Goal: Task Accomplishment & Management: Manage account settings

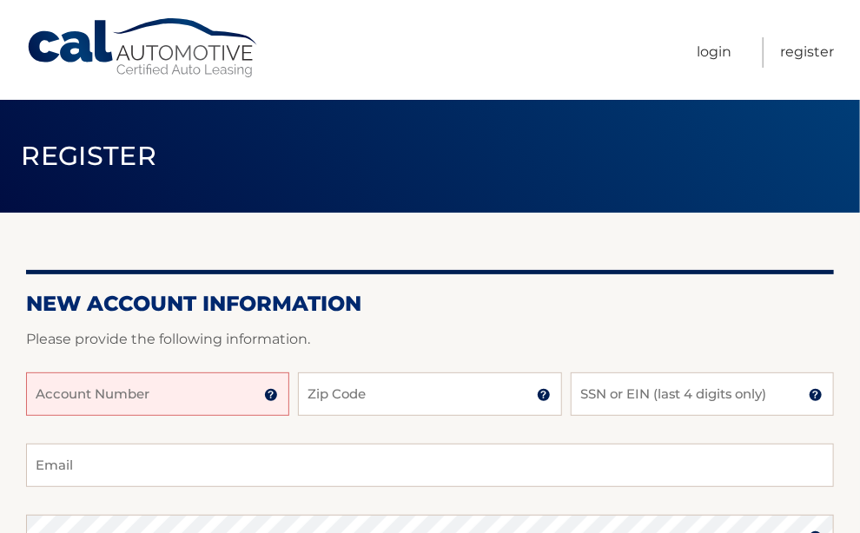
click at [66, 395] on input "Account Number" at bounding box center [157, 393] width 263 height 43
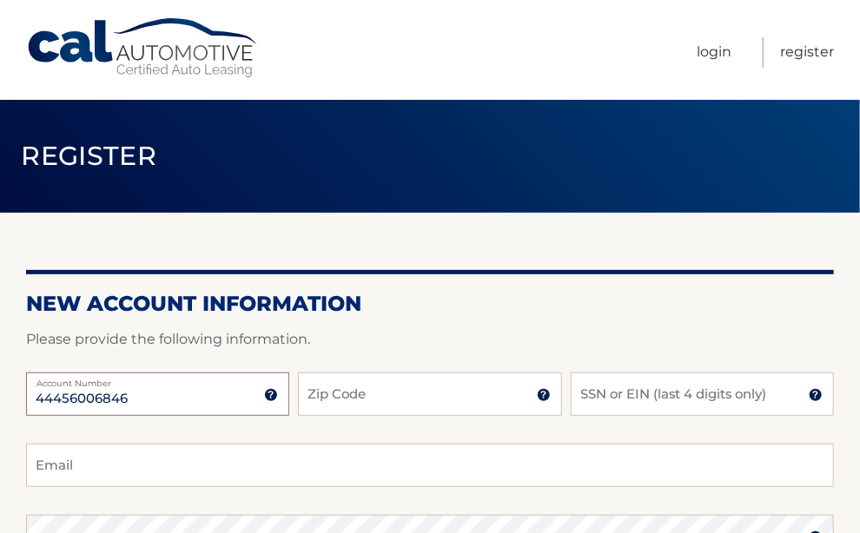
type input "44456006846"
click at [313, 395] on input "Zip Code" at bounding box center [429, 393] width 263 height 43
type input "14224"
click at [597, 392] on input "SSN or EIN (last 4 digits only)" at bounding box center [701, 393] width 263 height 43
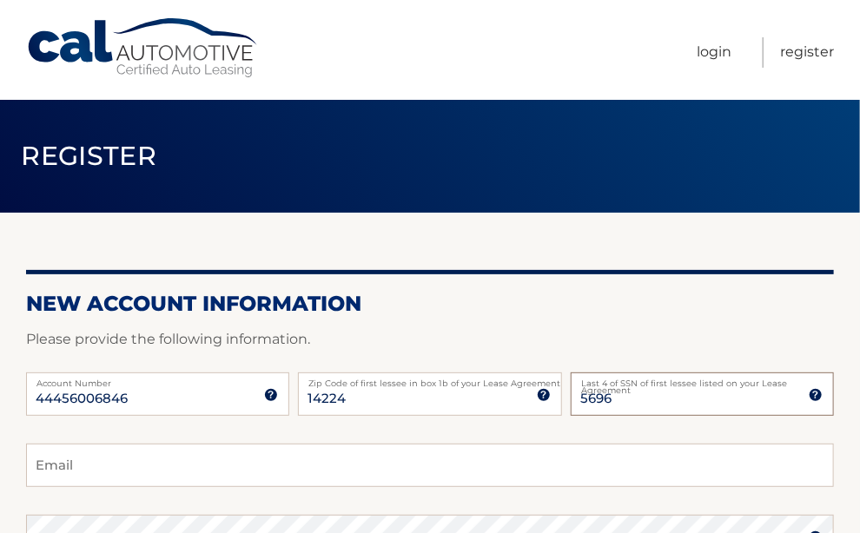
type input "5696"
click at [76, 463] on input "Email" at bounding box center [430, 465] width 808 height 43
type input "rcgcraig@yahoo.com"
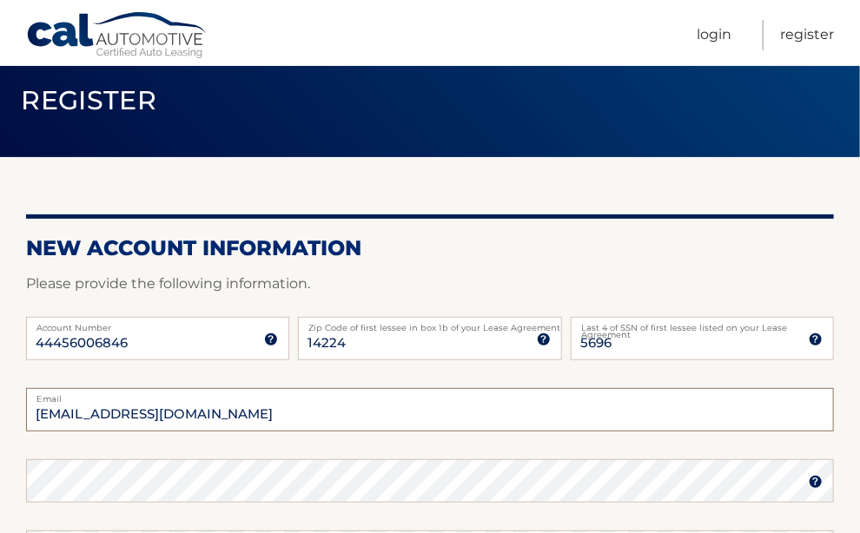
scroll to position [174, 0]
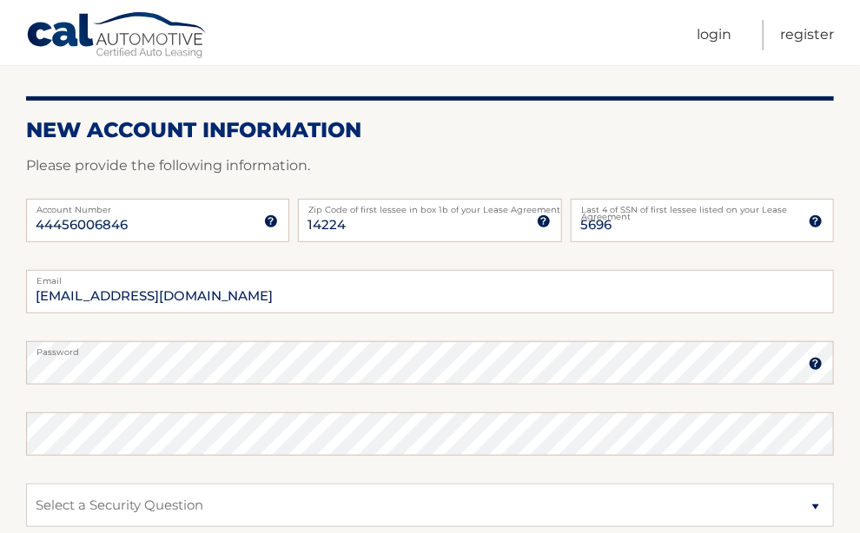
click at [817, 366] on img at bounding box center [815, 364] width 14 height 14
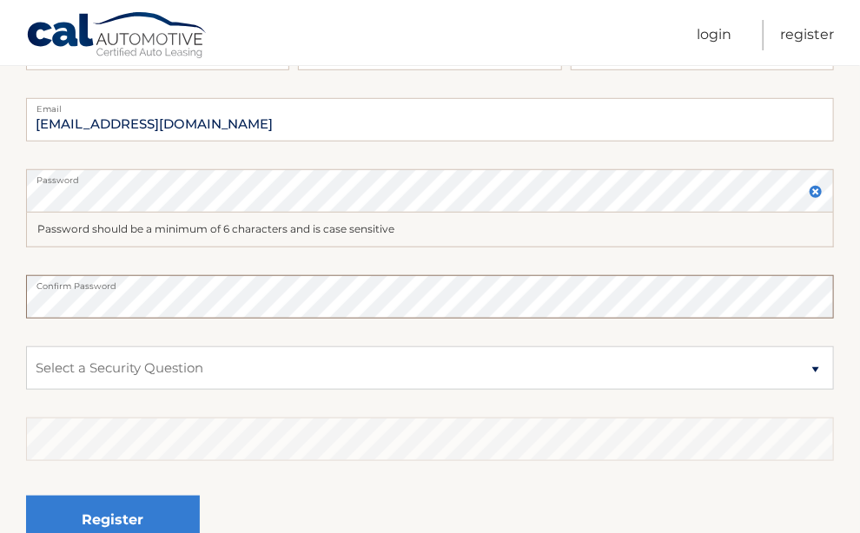
scroll to position [347, 0]
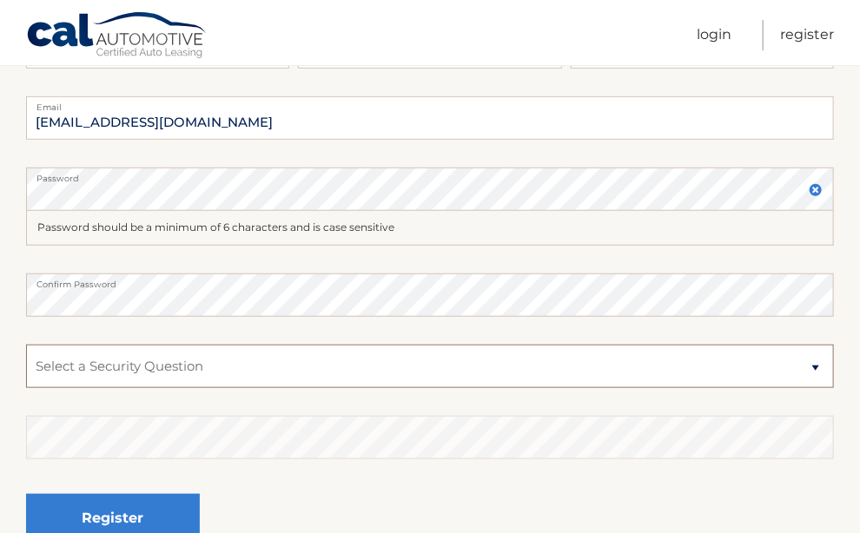
click at [814, 367] on select "Select a Security Question What was the name of your elementary school? What is…" at bounding box center [430, 366] width 808 height 43
select select "2"
click at [26, 345] on select "Select a Security Question What was the name of your elementary school? What is…" at bounding box center [430, 366] width 808 height 43
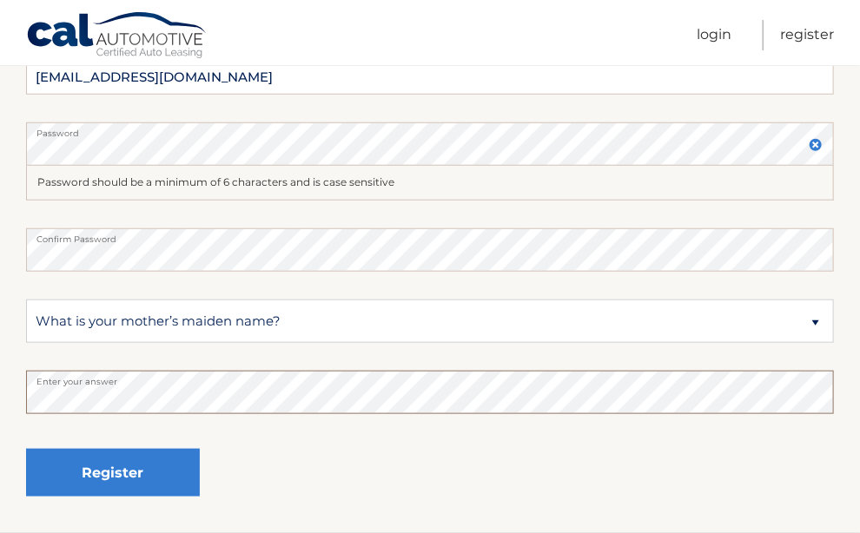
scroll to position [434, 0]
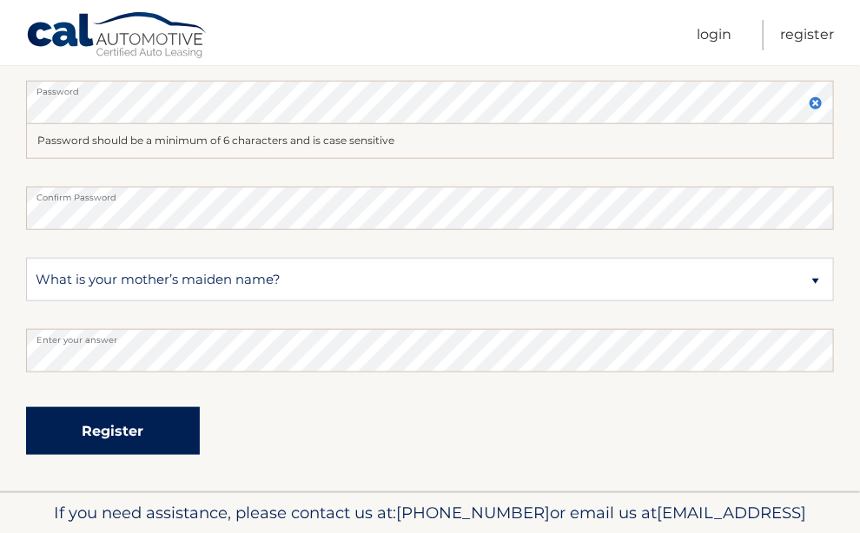
click at [113, 436] on button "Register" at bounding box center [113, 431] width 174 height 48
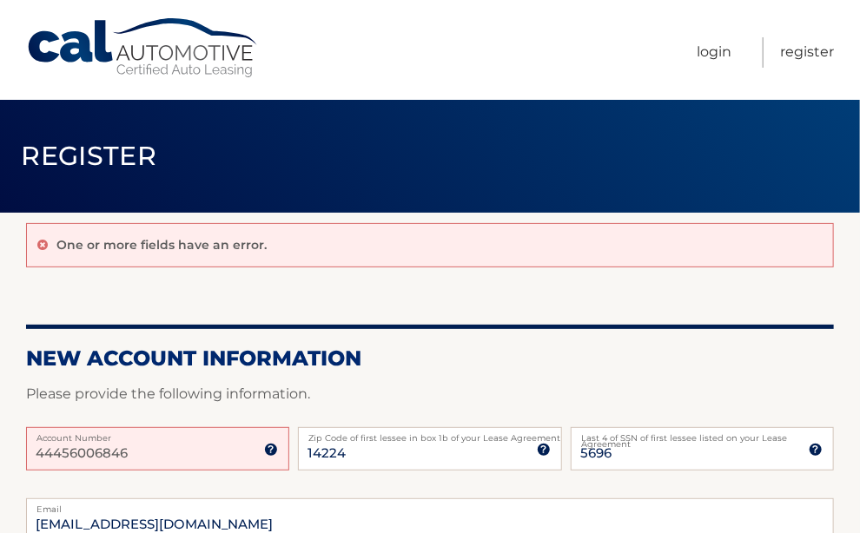
click at [269, 453] on img at bounding box center [271, 450] width 14 height 14
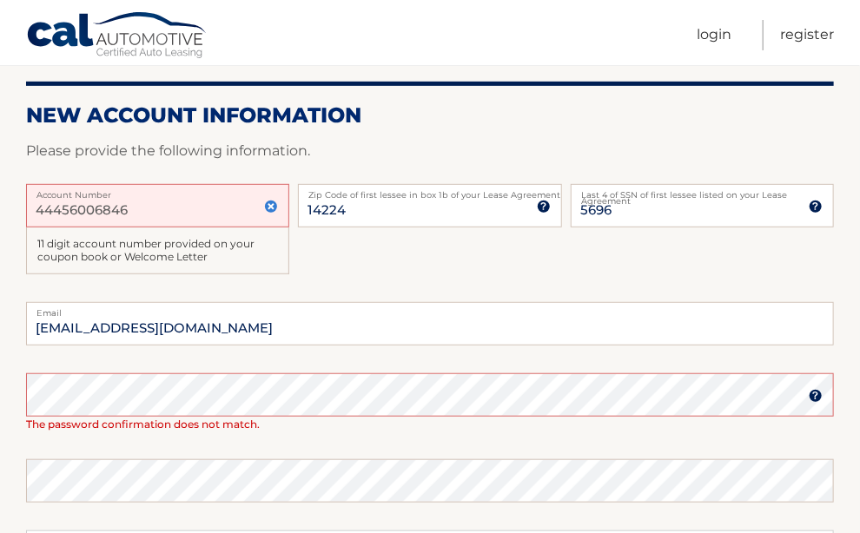
scroll to position [260, 0]
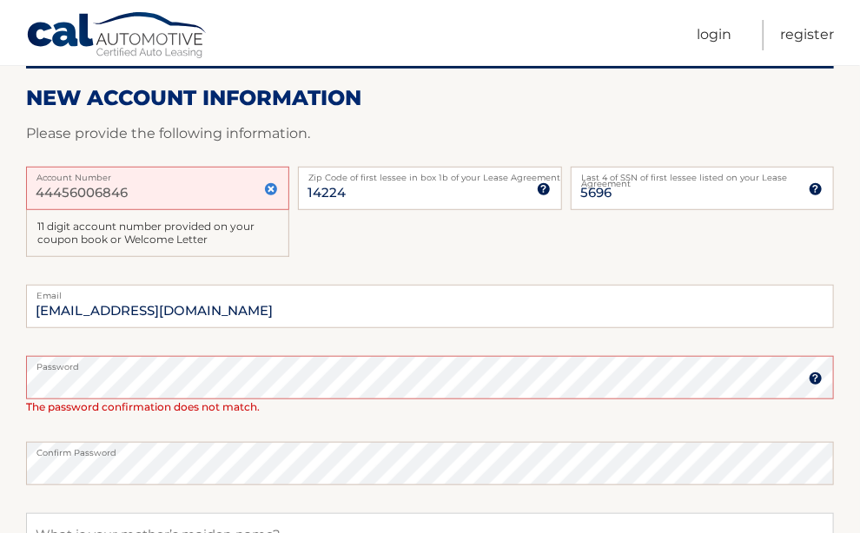
click at [115, 491] on fieldset "rcgcraig@yahoo.com Email Password Password should be a minimum of 6 characters …" at bounding box center [430, 516] width 808 height 462
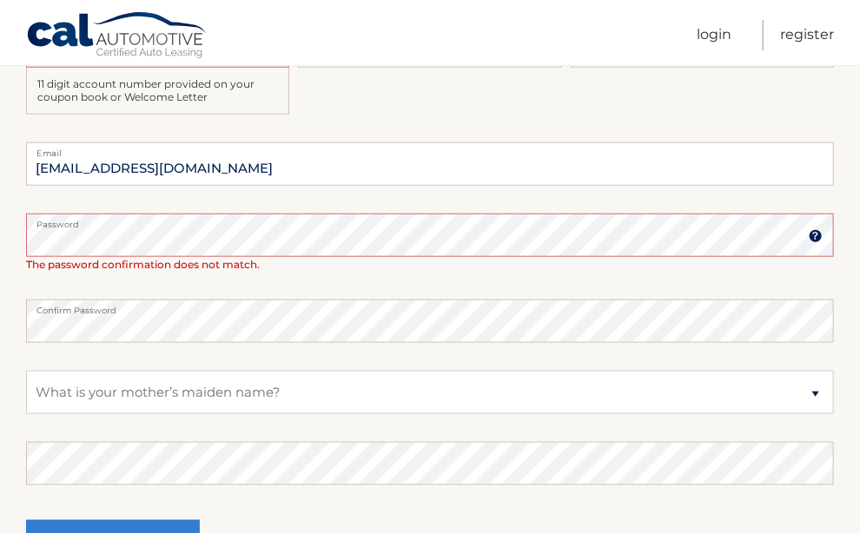
scroll to position [434, 0]
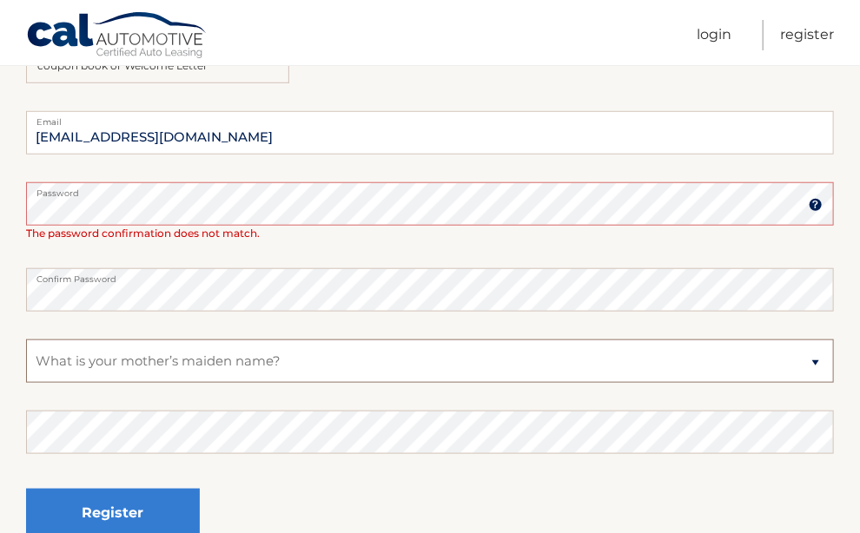
click at [820, 364] on select "Select a Security Question What was the name of your elementary school? What is…" at bounding box center [430, 361] width 808 height 43
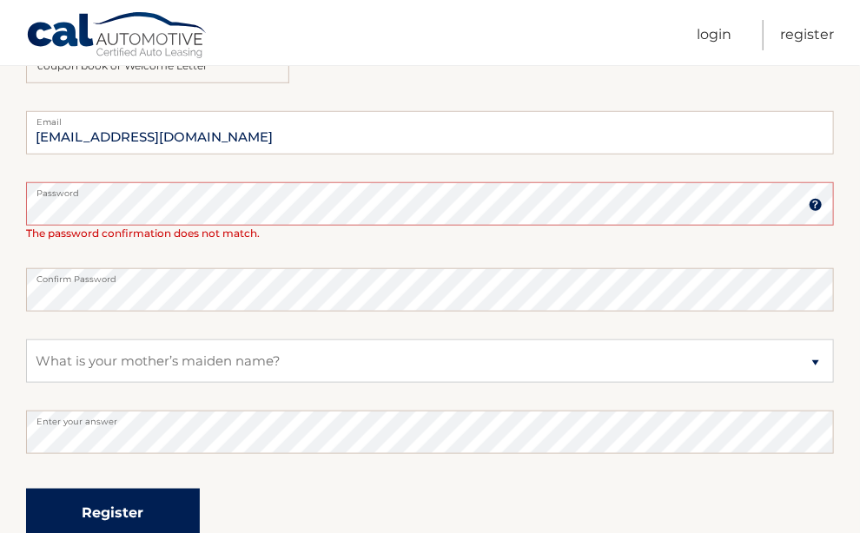
click at [168, 499] on button "Register" at bounding box center [113, 513] width 174 height 48
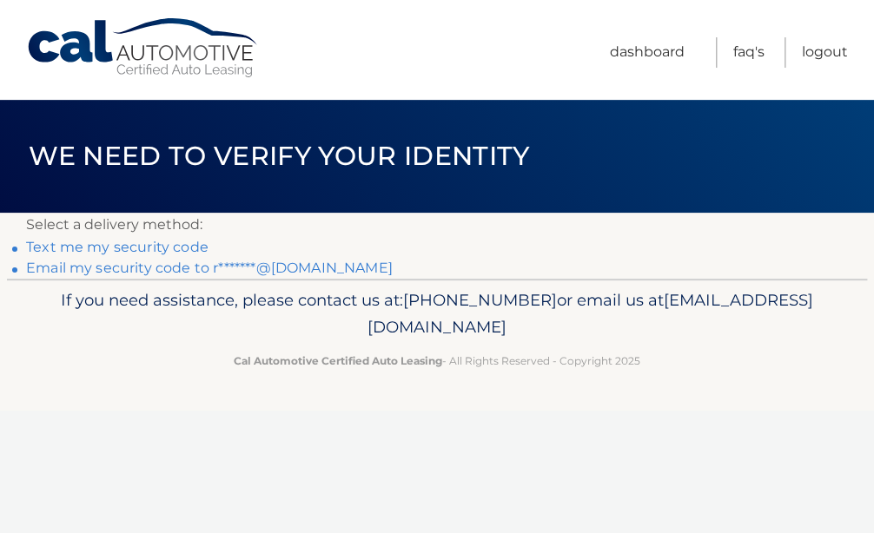
click at [148, 247] on link "Text me my security code" at bounding box center [117, 247] width 182 height 16
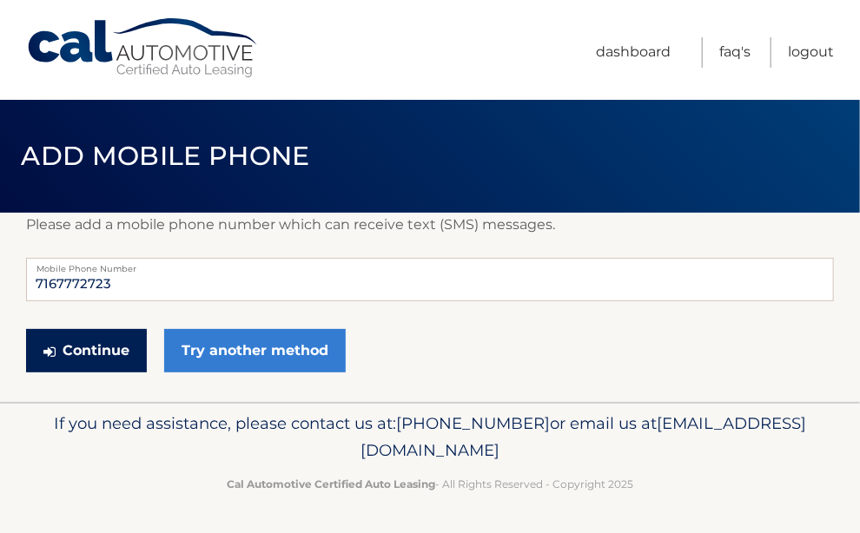
click at [101, 352] on button "Continue" at bounding box center [86, 350] width 121 height 43
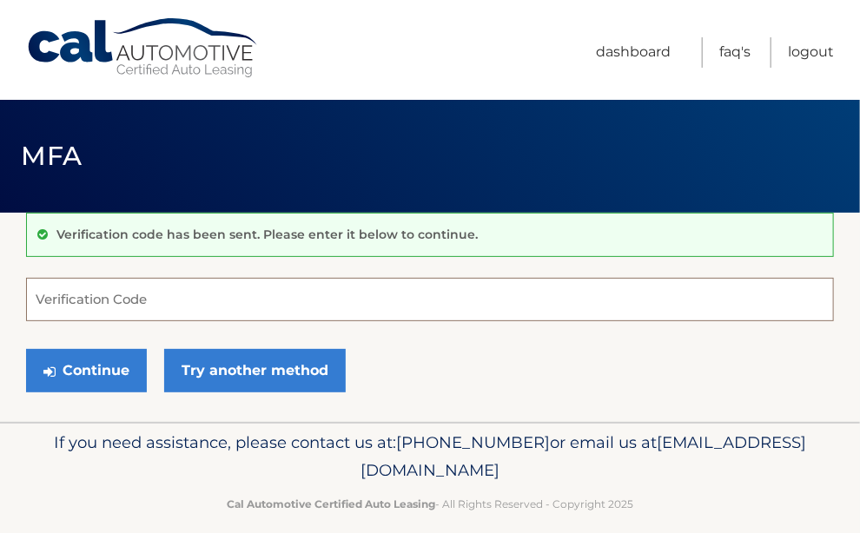
click at [69, 297] on input "Verification Code" at bounding box center [430, 299] width 808 height 43
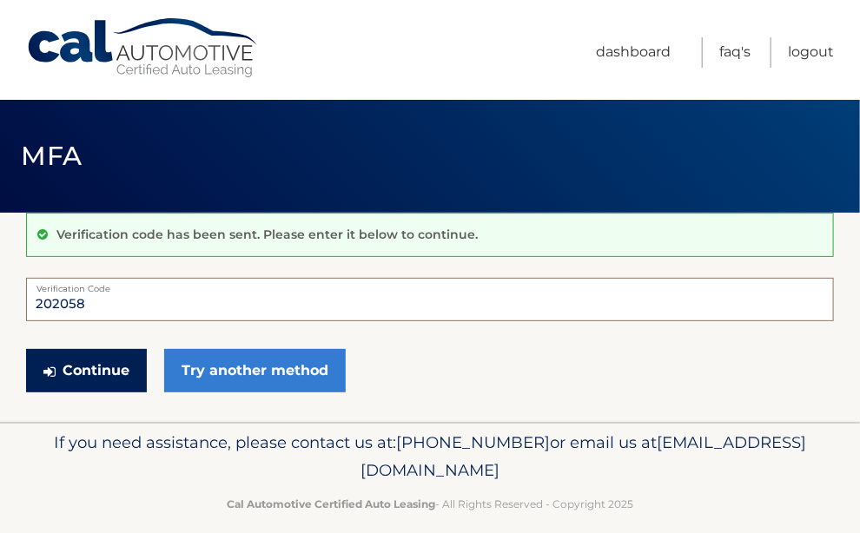
type input "202058"
click at [108, 366] on button "Continue" at bounding box center [86, 370] width 121 height 43
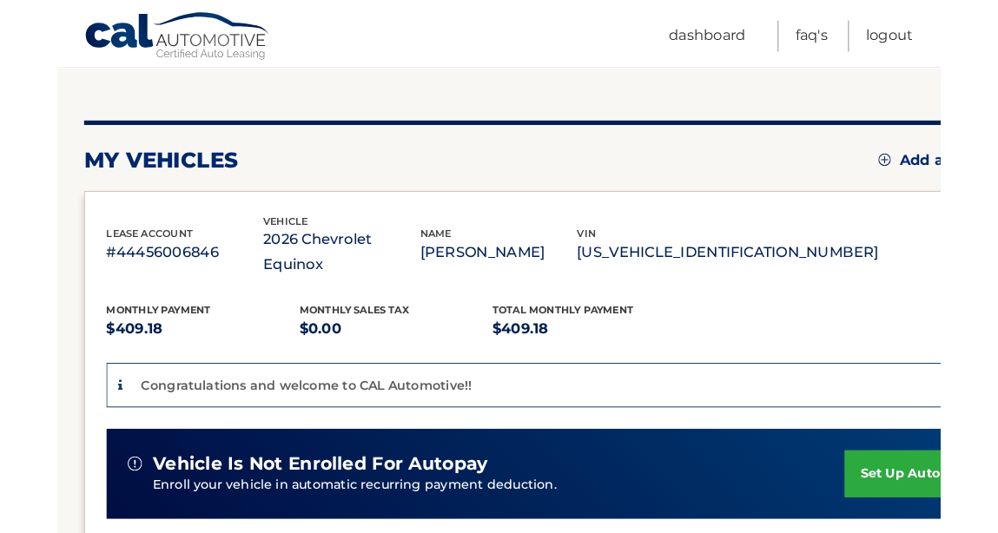
scroll to position [260, 0]
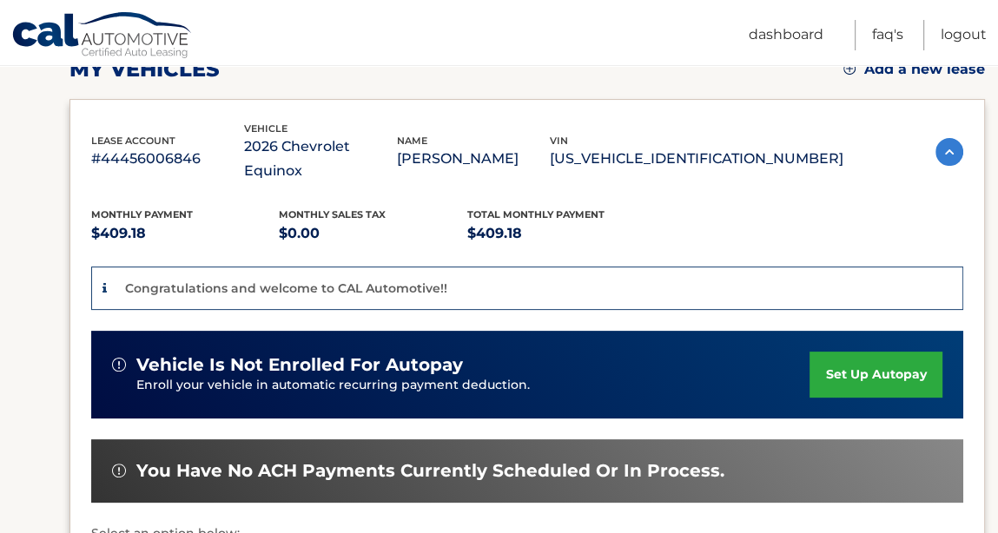
click at [859, 352] on link "set up autopay" at bounding box center [875, 375] width 132 height 46
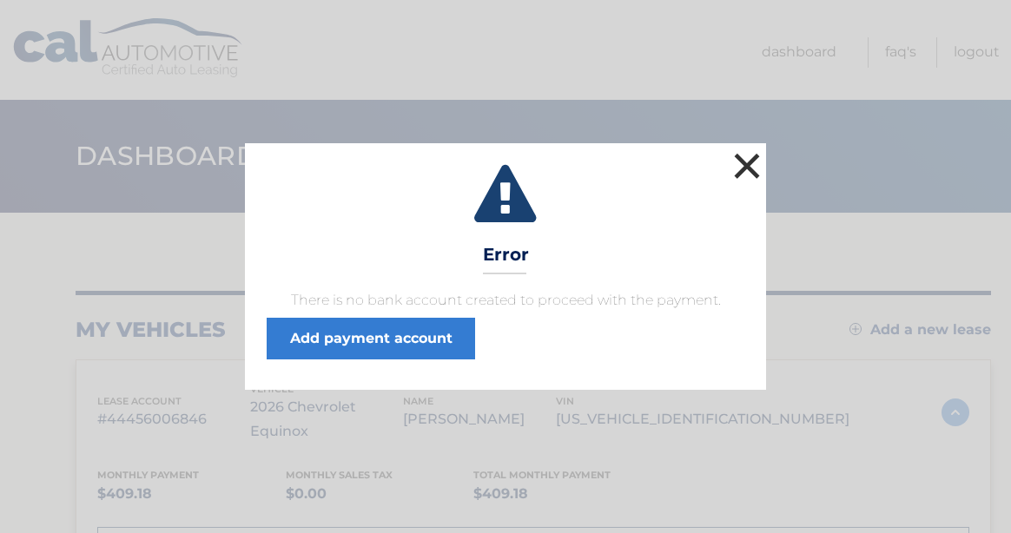
click at [742, 166] on button "×" at bounding box center [746, 165] width 35 height 35
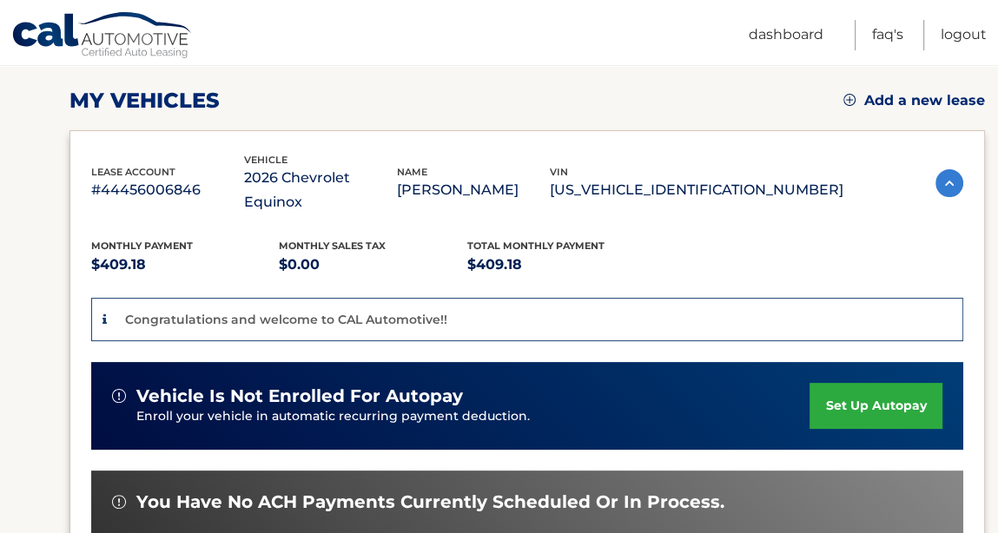
scroll to position [260, 0]
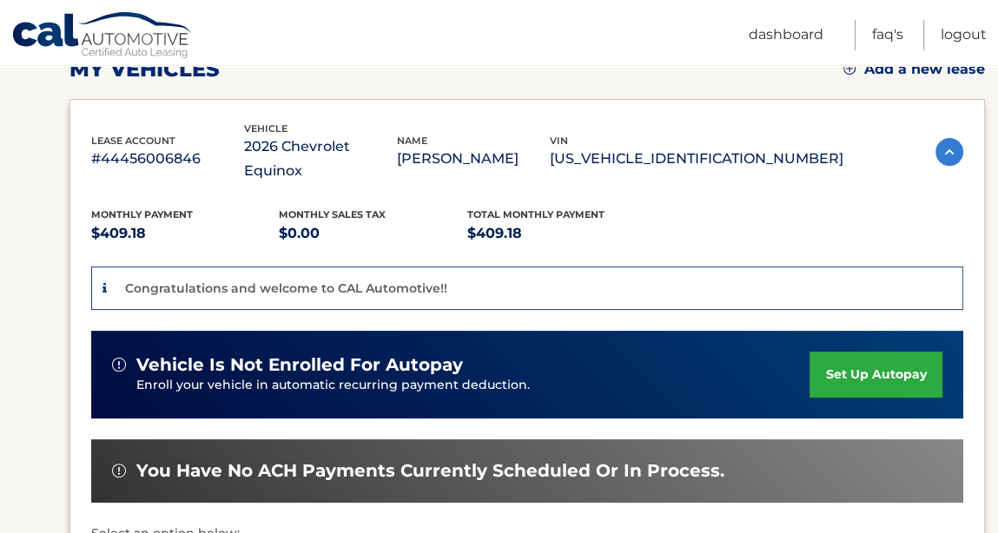
click at [867, 352] on link "set up autopay" at bounding box center [875, 375] width 132 height 46
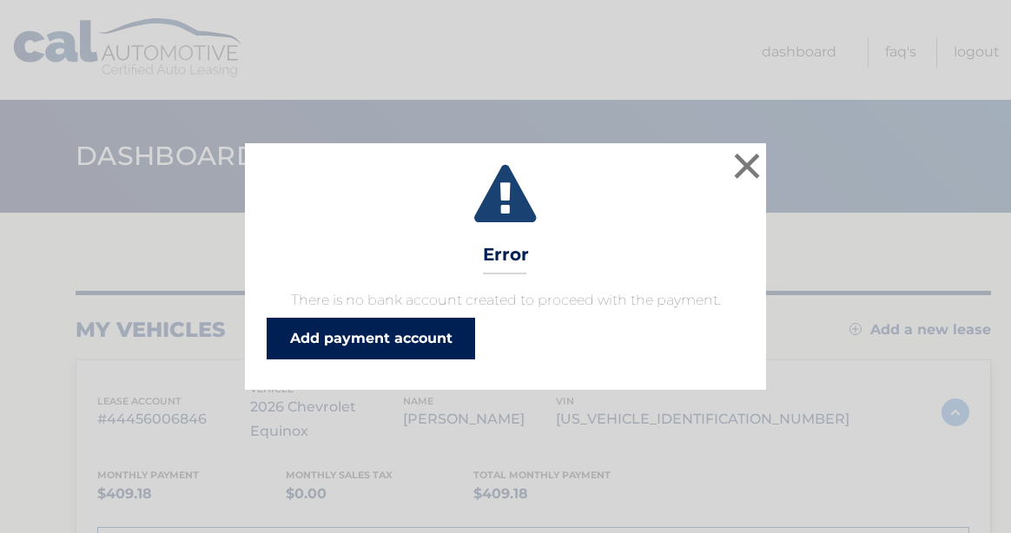
click at [394, 337] on link "Add payment account" at bounding box center [371, 339] width 208 height 42
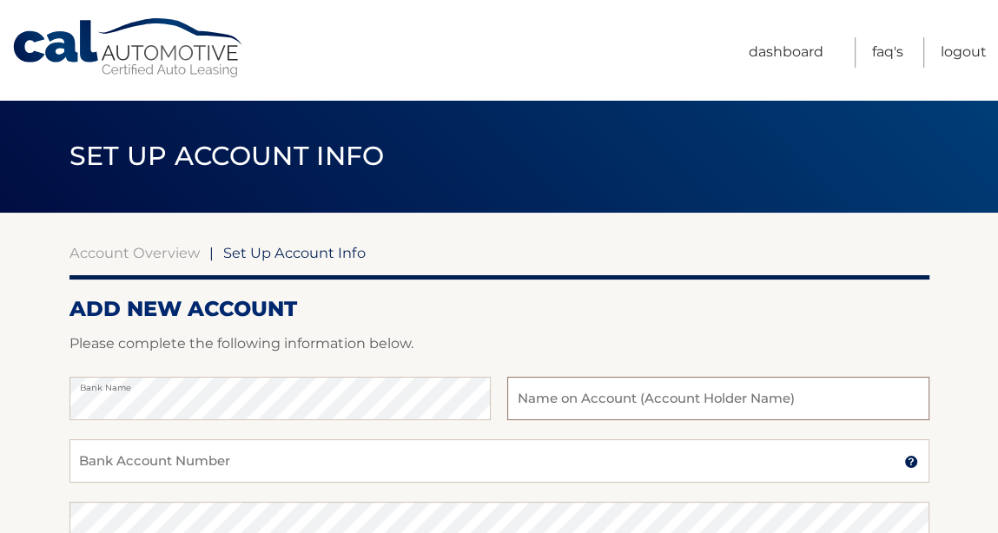
click at [538, 405] on input "text" at bounding box center [717, 398] width 421 height 43
type input "[PERSON_NAME]"
drag, startPoint x: 123, startPoint y: 453, endPoint x: 111, endPoint y: 454, distance: 12.2
click at [122, 453] on input "Bank Account Number" at bounding box center [499, 460] width 860 height 43
click at [105, 461] on input "Bank Account Number" at bounding box center [499, 460] width 860 height 43
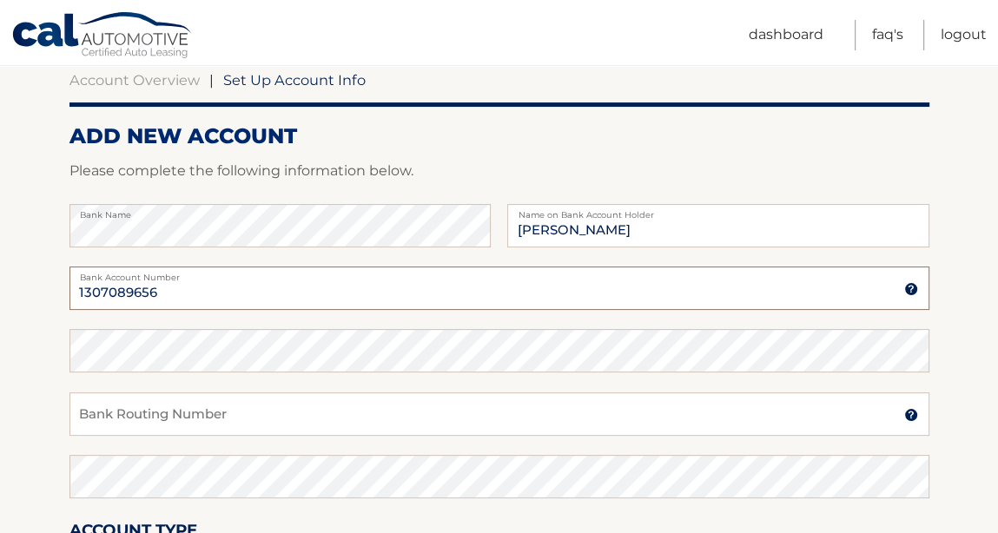
scroll to position [174, 0]
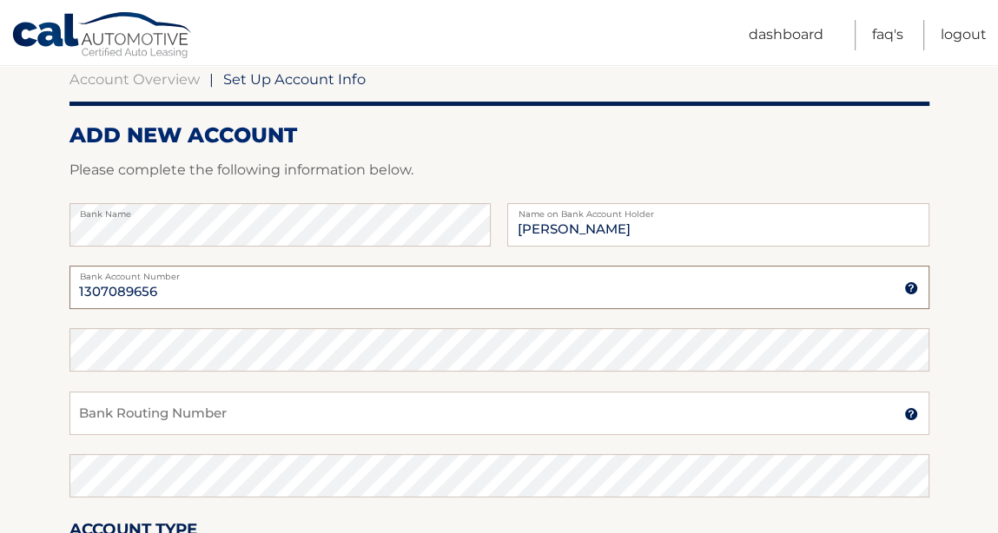
type input "1307089656"
click at [120, 419] on input "Bank Routing Number" at bounding box center [499, 413] width 860 height 43
type input "031306278"
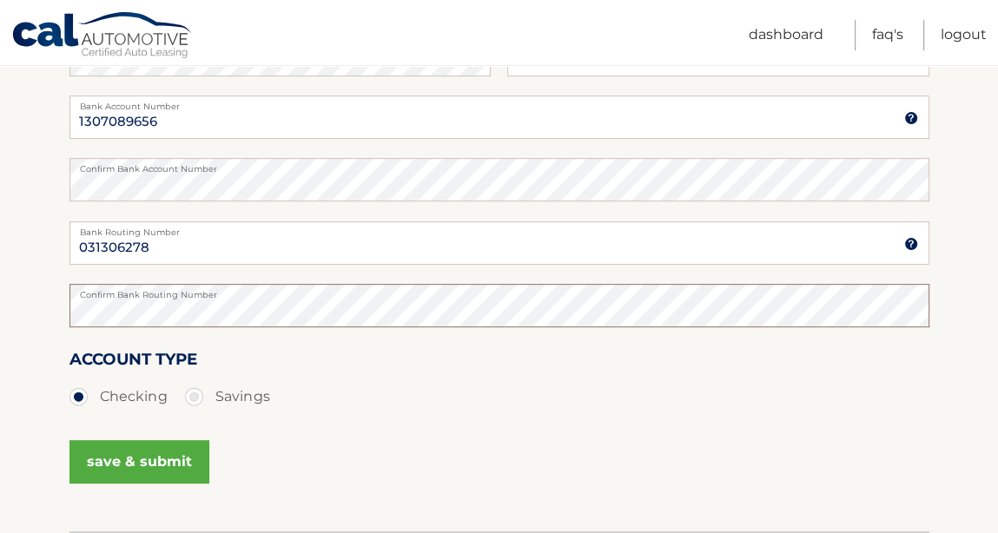
scroll to position [347, 0]
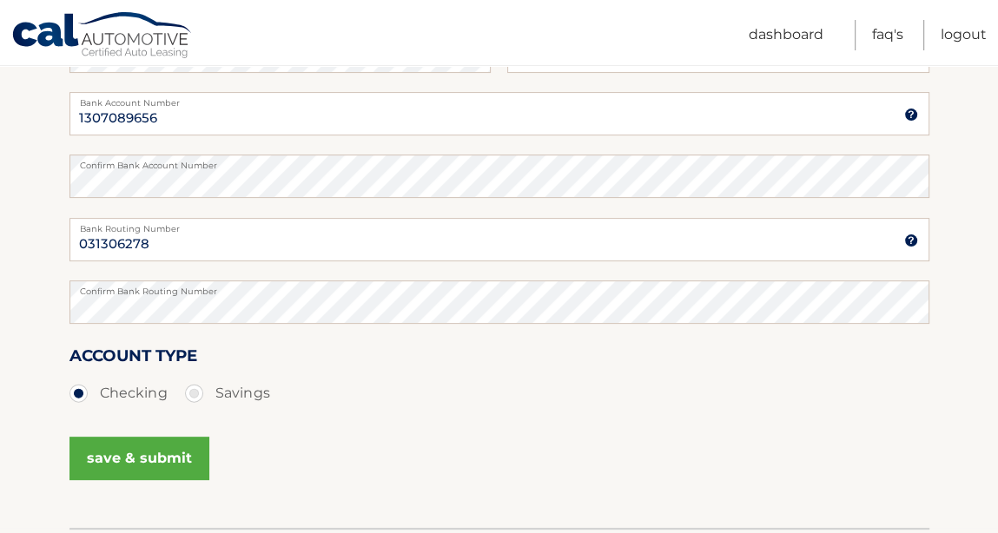
click at [195, 392] on label "Savings" at bounding box center [227, 393] width 85 height 35
click at [195, 392] on input "Savings" at bounding box center [200, 390] width 17 height 28
radio input "true"
click at [167, 458] on button "save & submit" at bounding box center [139, 458] width 140 height 43
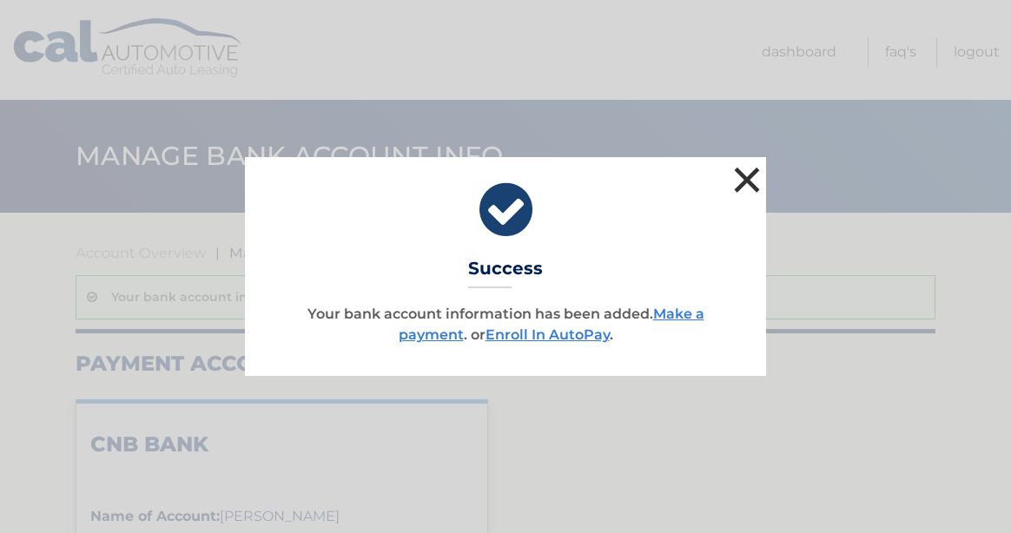
click at [751, 180] on button "×" at bounding box center [746, 179] width 35 height 35
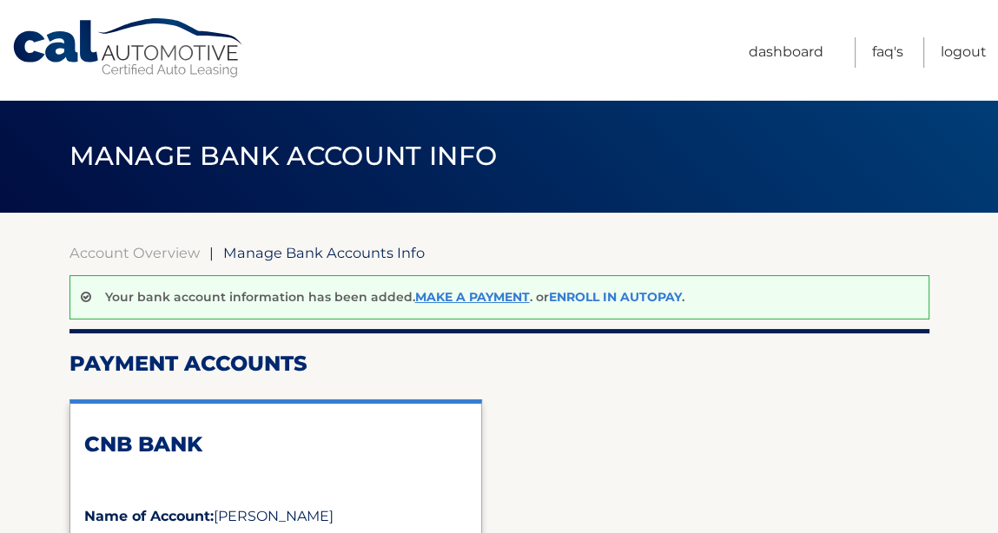
click at [623, 296] on link "Enroll In AutoPay" at bounding box center [615, 297] width 133 height 16
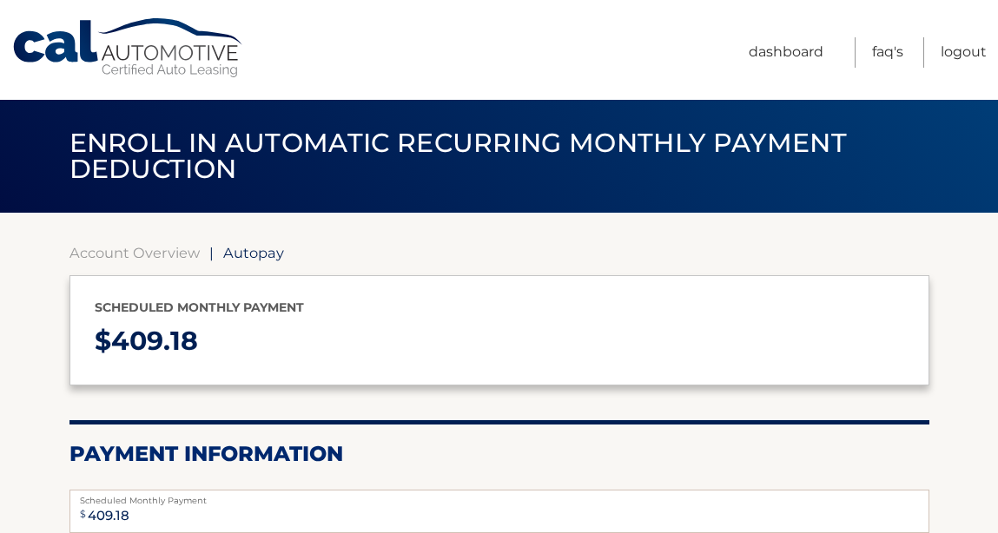
select select "N2VjMzYzNTQtY2U3YS00YzA0LWJhMzItMDMwZDg5YzgxOTgw"
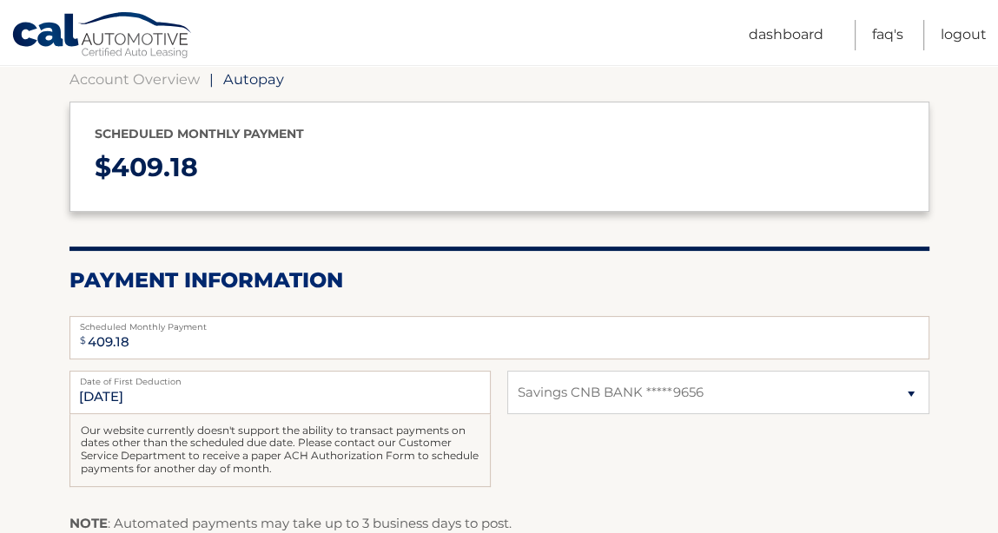
scroll to position [260, 0]
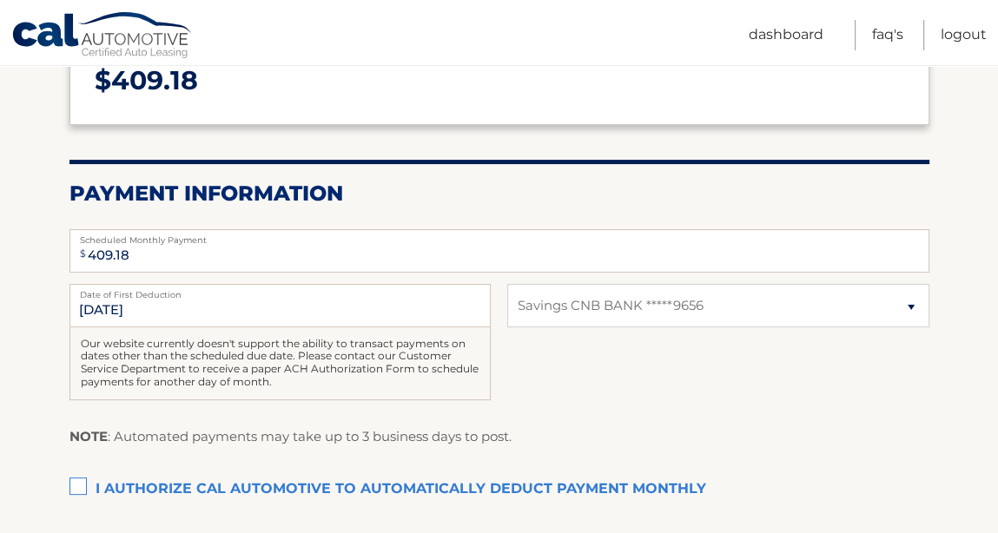
click at [83, 485] on label "I authorize cal automotive to automatically deduct payment monthly This checkbo…" at bounding box center [499, 489] width 860 height 35
click at [0, 0] on input "I authorize cal automotive to automatically deduct payment monthly This checkbo…" at bounding box center [0, 0] width 0 height 0
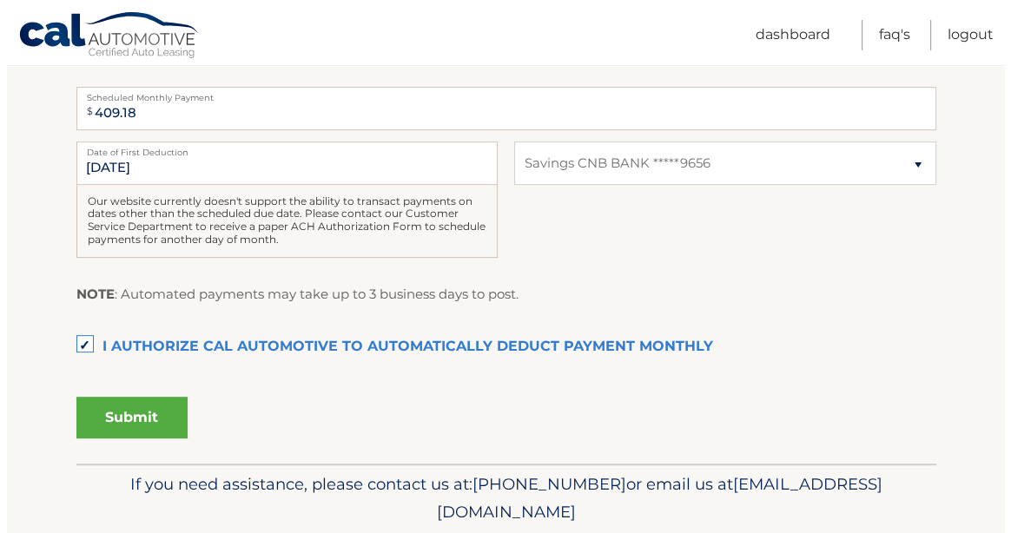
scroll to position [434, 0]
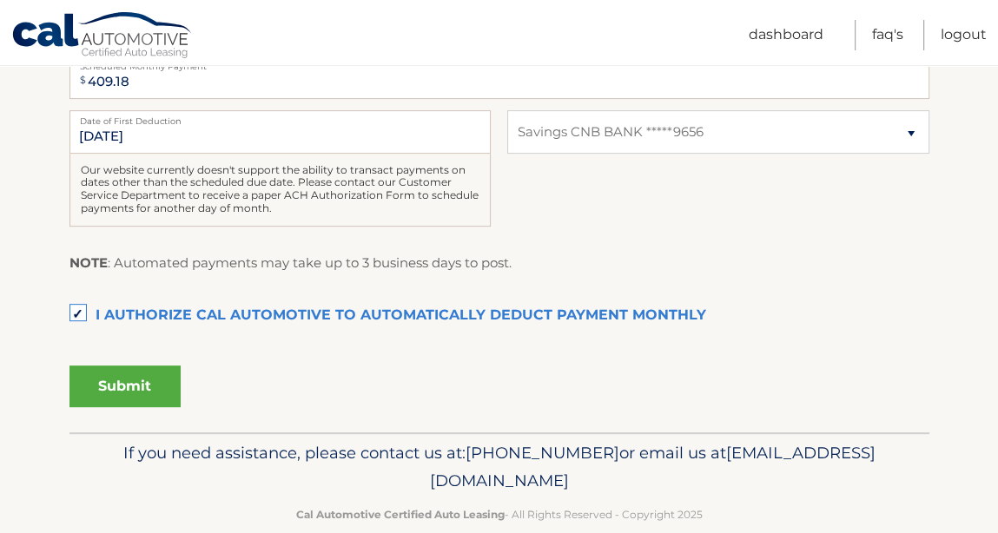
click at [138, 392] on button "Submit" at bounding box center [124, 387] width 111 height 42
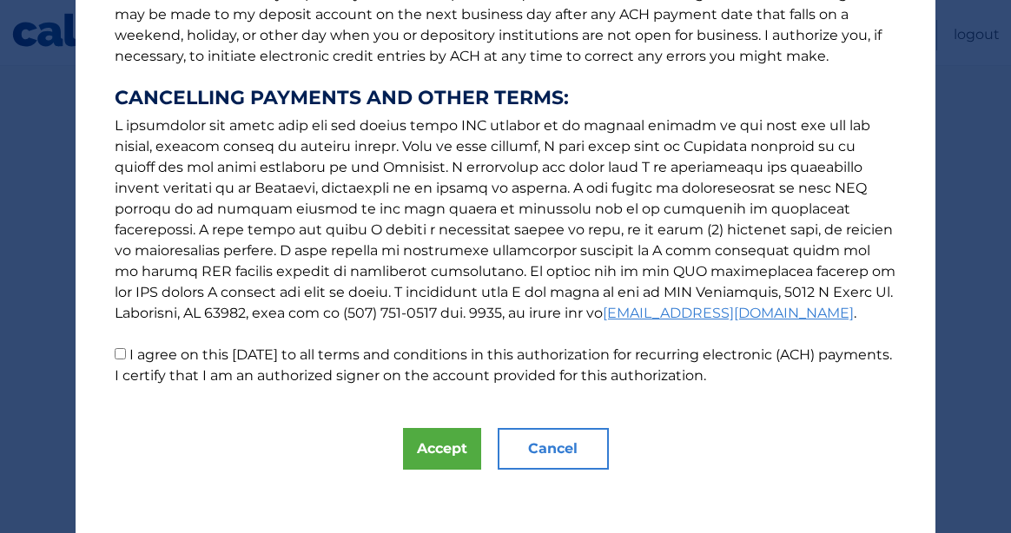
scroll to position [287, 0]
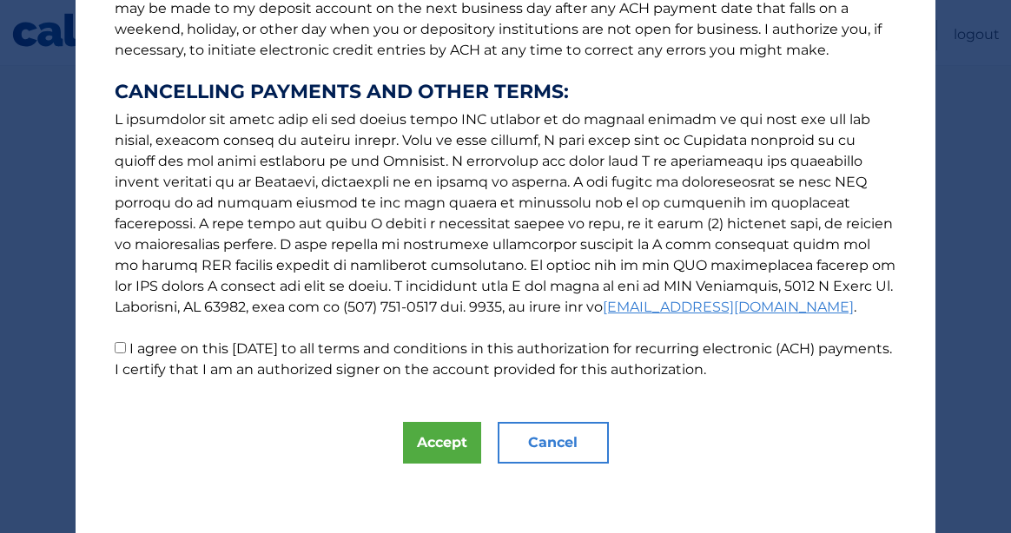
click at [118, 350] on input "I agree on this 09/07/2025 to all terms and conditions in this authorization fo…" at bounding box center [120, 347] width 11 height 11
checkbox input "true"
click at [425, 443] on button "Accept" at bounding box center [442, 443] width 78 height 42
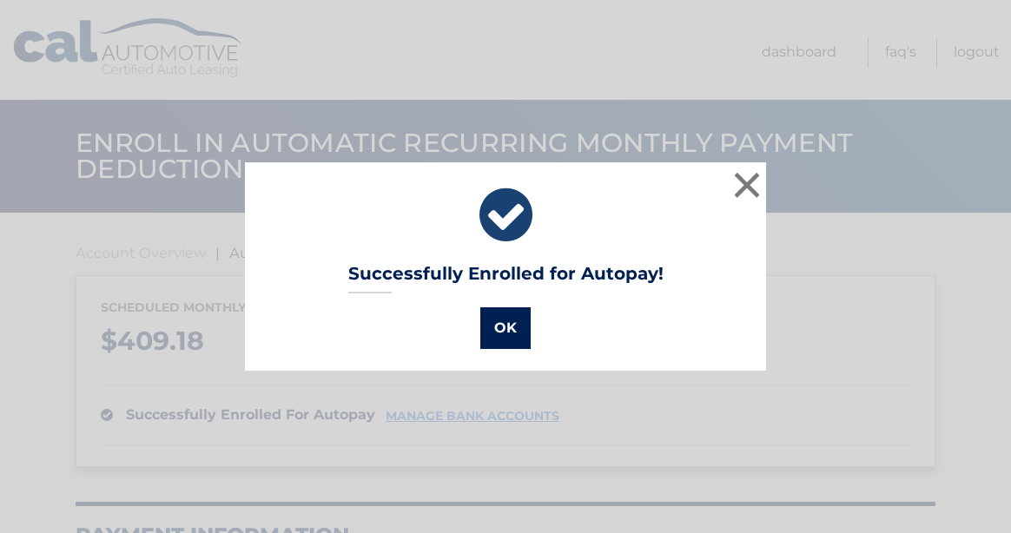
click at [507, 329] on button "OK" at bounding box center [505, 328] width 50 height 42
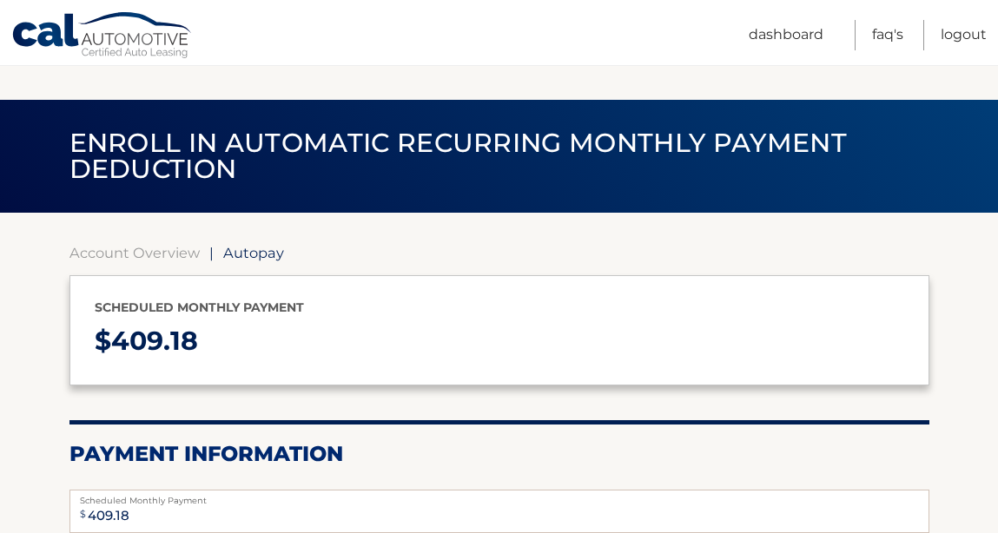
select select "N2VjMzYzNTQtY2U3YS00YzA0LWJhMzItMDMwZDg5YzgxOTgw"
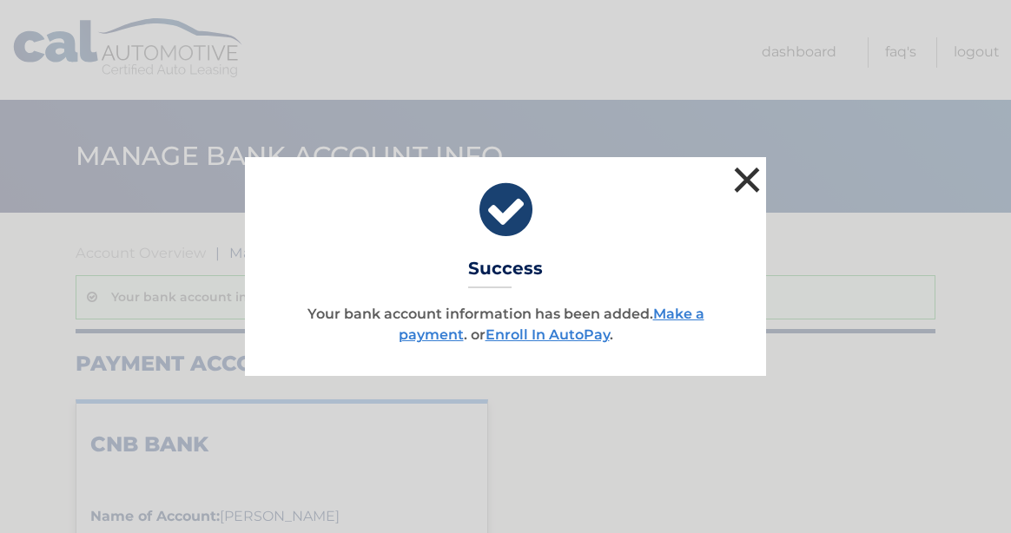
click at [746, 176] on button "×" at bounding box center [746, 179] width 35 height 35
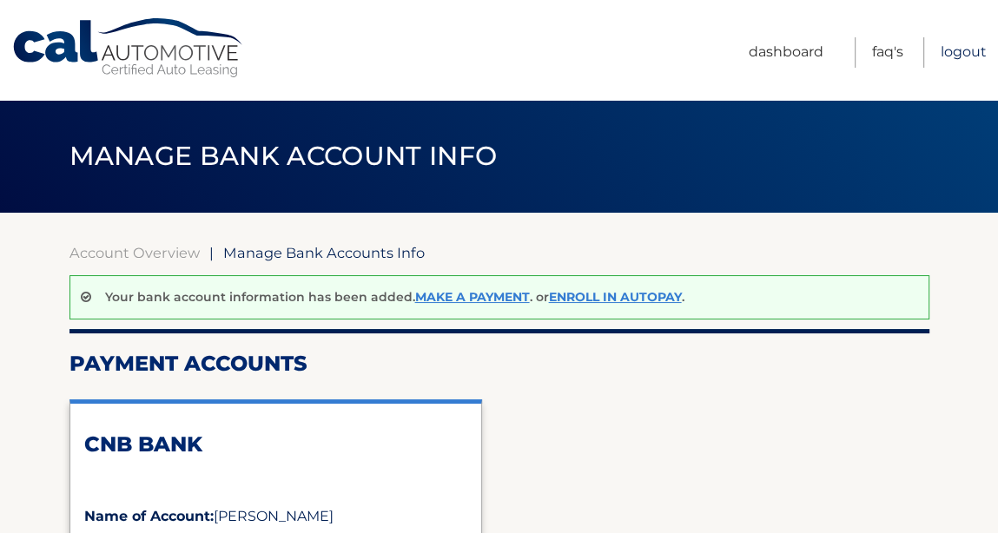
click at [953, 55] on link "Logout" at bounding box center [963, 52] width 46 height 30
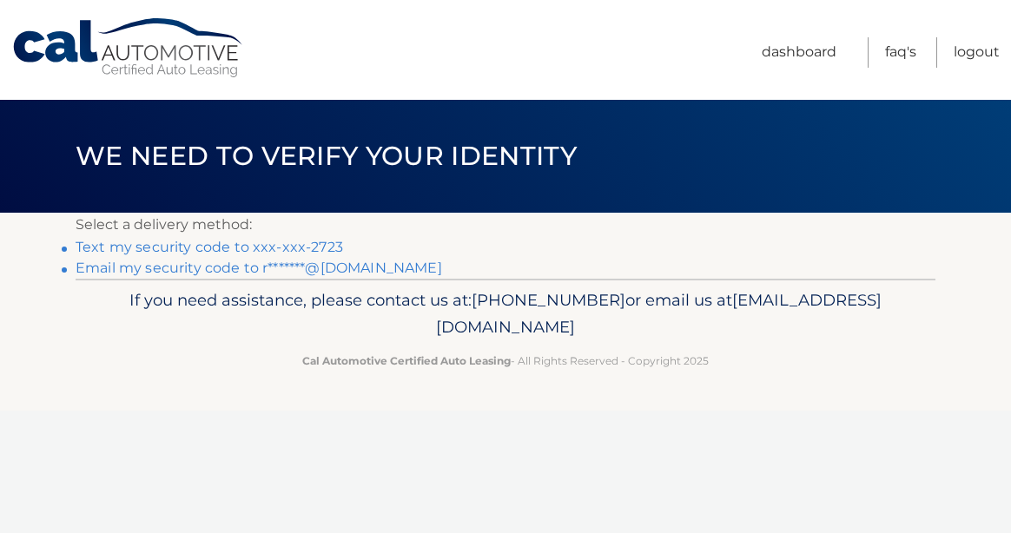
click at [109, 249] on link "Text my security code to xxx-xxx-2723" at bounding box center [209, 247] width 267 height 16
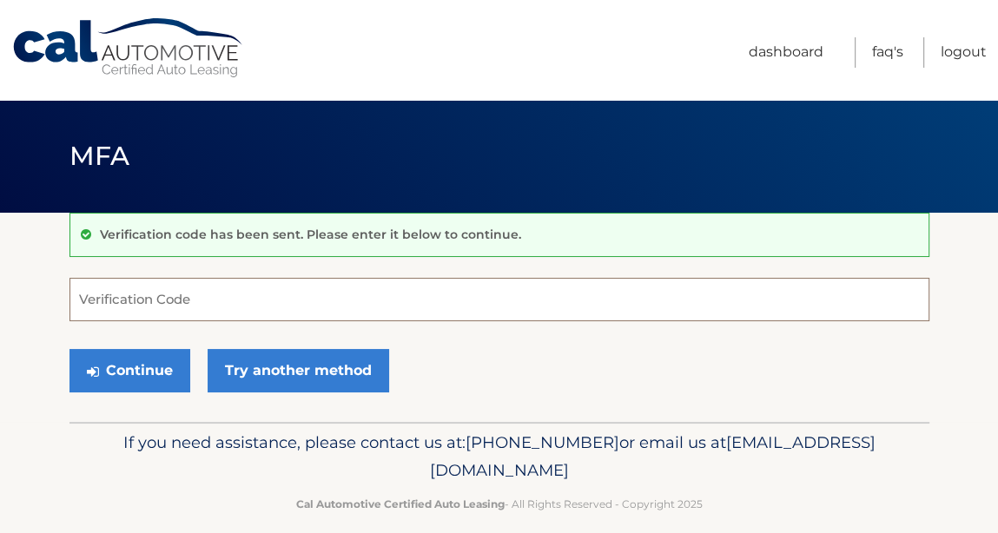
click at [101, 304] on input "Verification Code" at bounding box center [499, 299] width 860 height 43
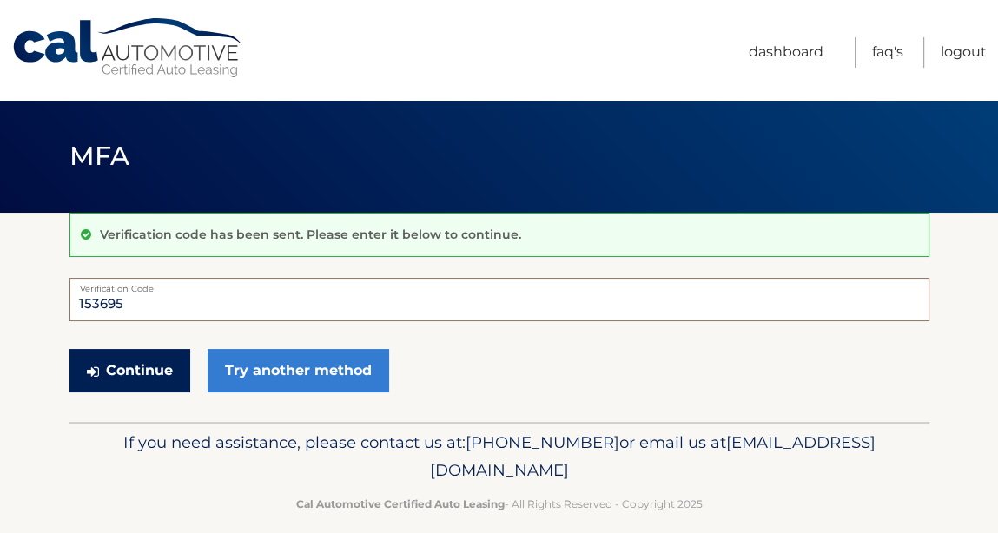
type input "153695"
click at [108, 372] on button "Continue" at bounding box center [129, 370] width 121 height 43
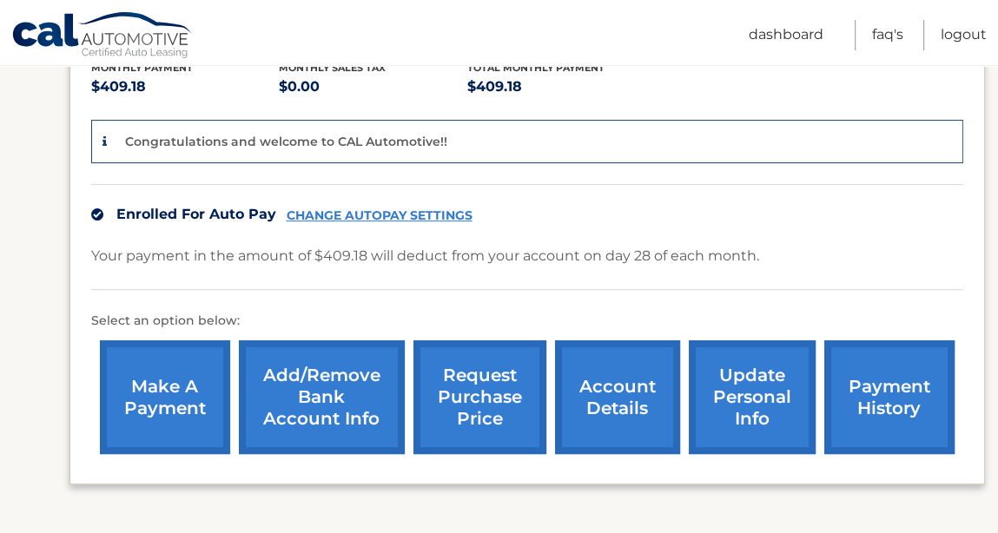
scroll to position [434, 0]
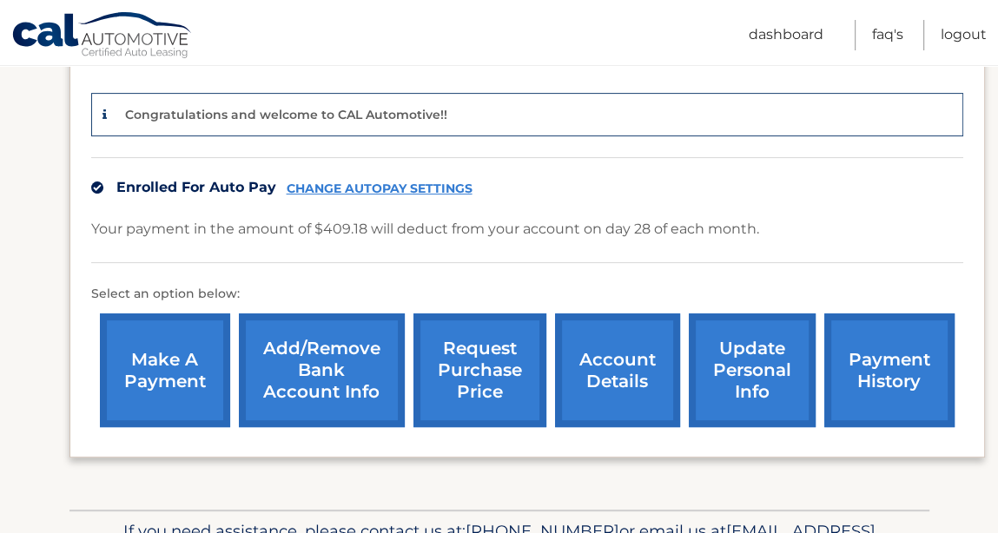
click at [879, 342] on link "payment history" at bounding box center [889, 370] width 130 height 114
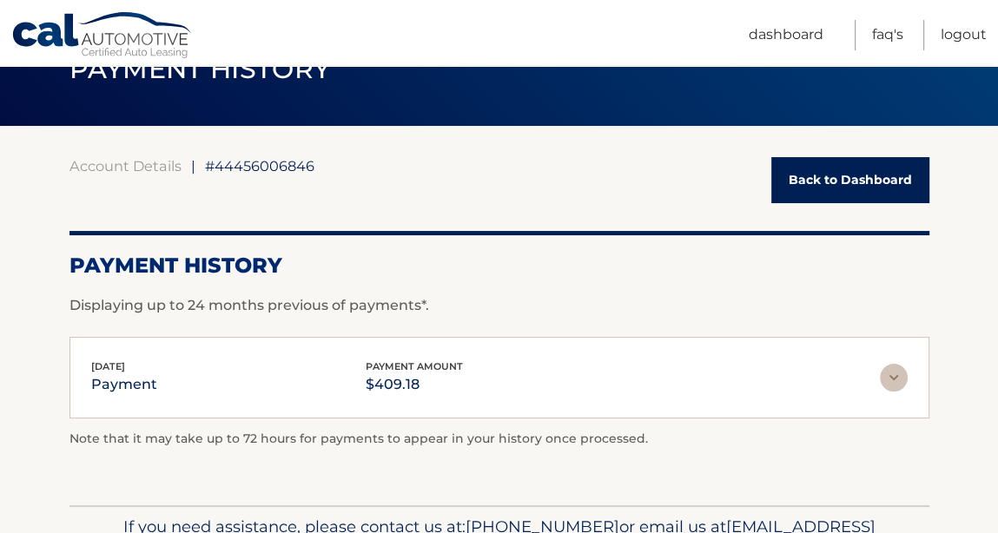
scroll to position [174, 0]
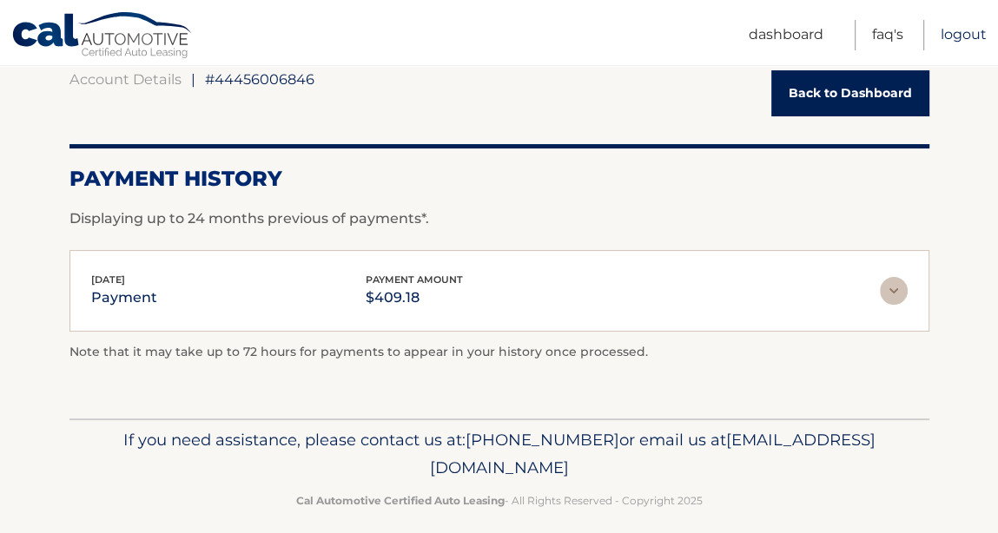
click at [959, 37] on link "Logout" at bounding box center [963, 35] width 46 height 30
